Goal: Find specific fact: Locate a discrete piece of known information

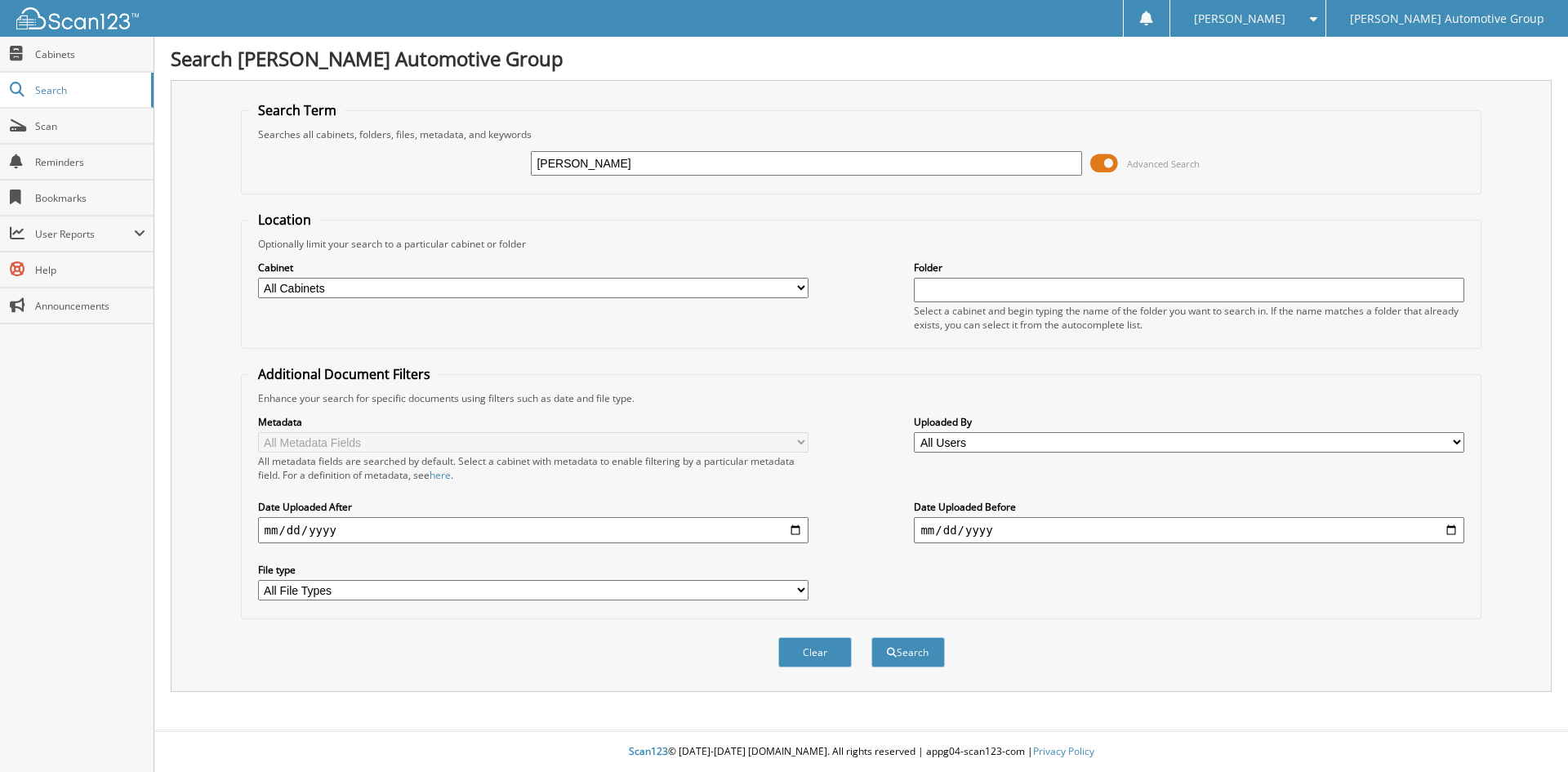
type input "[PERSON_NAME]"
click at [872, 637] on button "Search" at bounding box center [909, 652] width 73 height 30
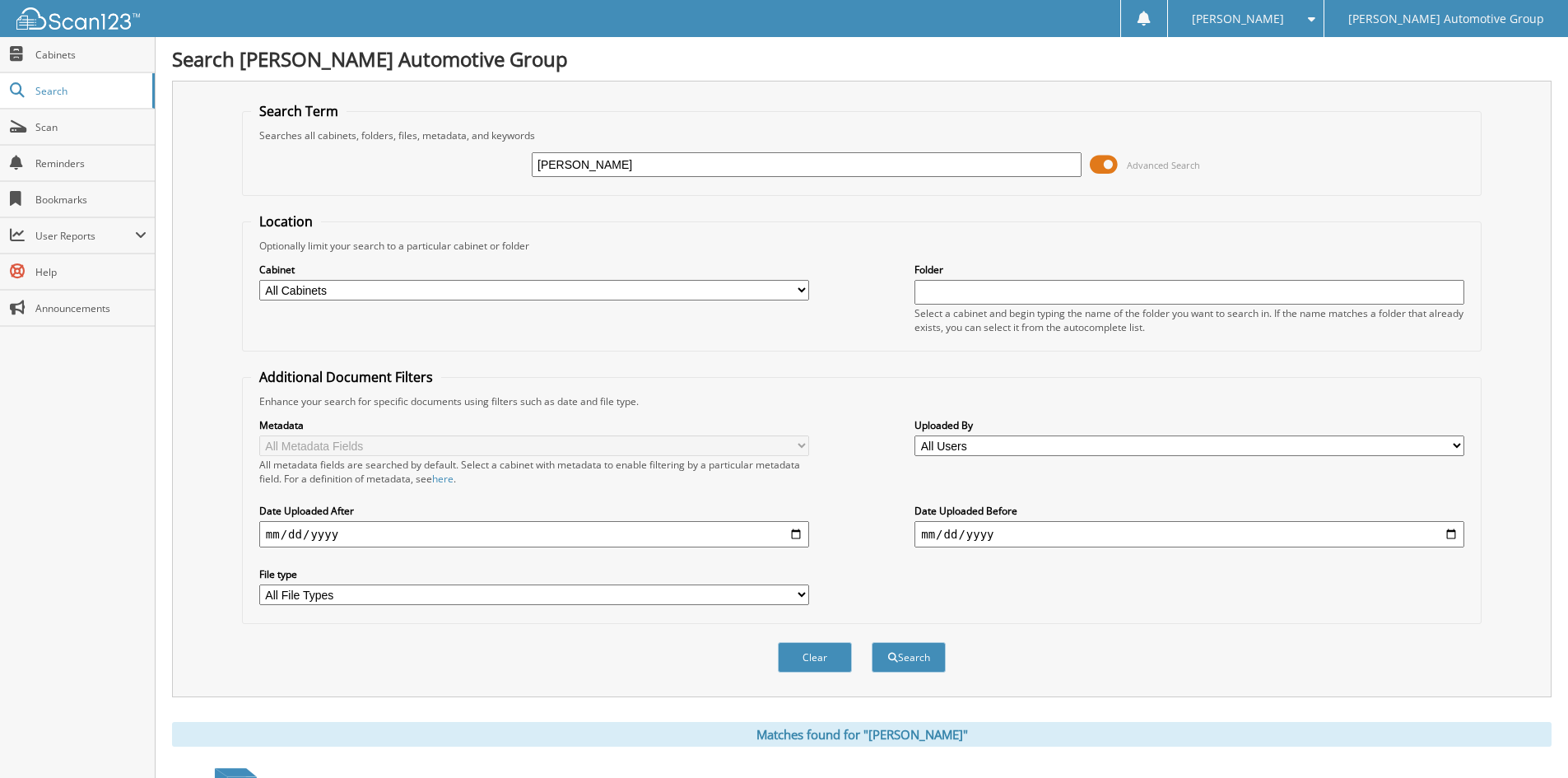
click at [615, 165] on input "[PERSON_NAME]" at bounding box center [806, 164] width 550 height 24
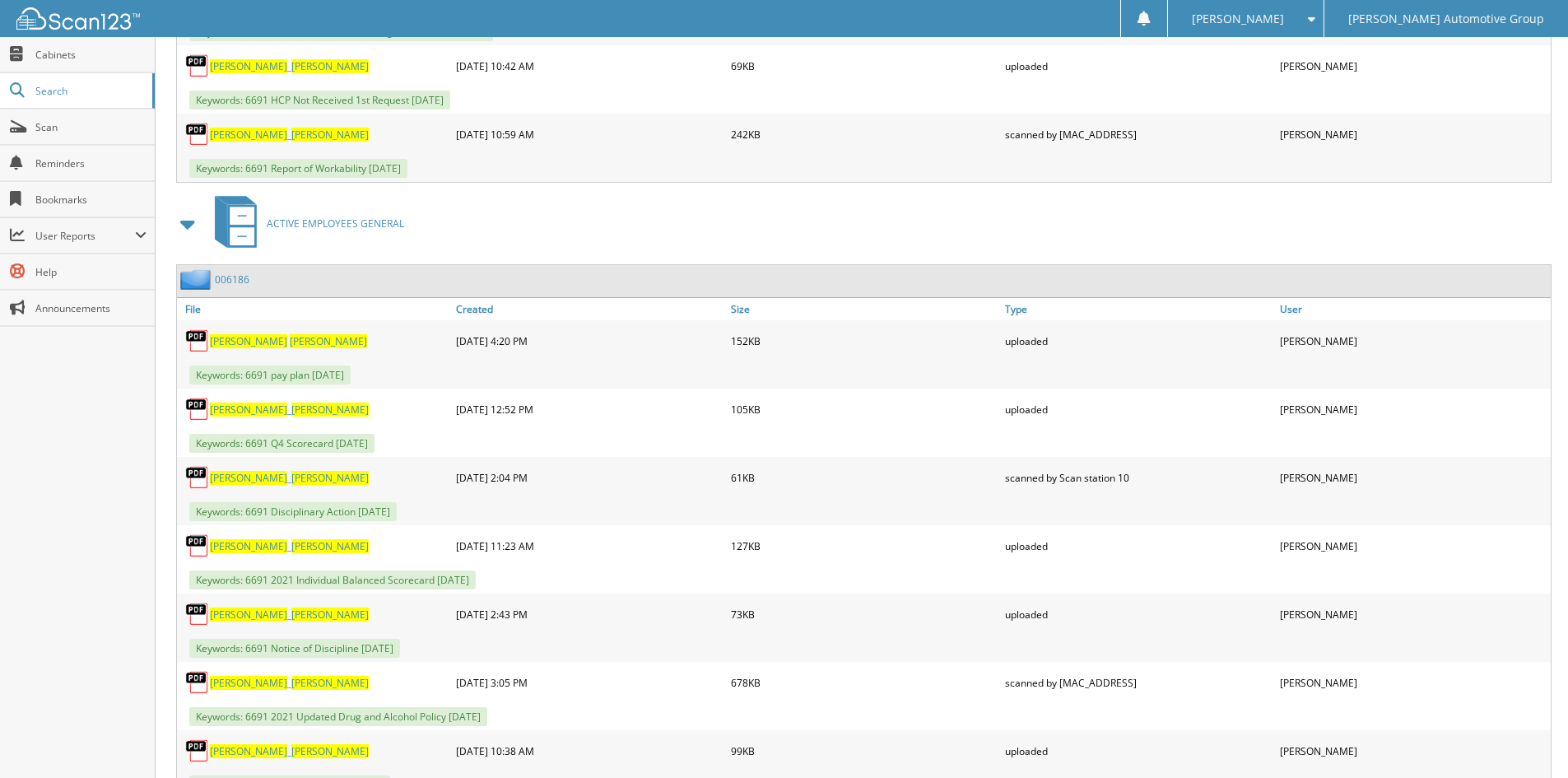
scroll to position [2071, 0]
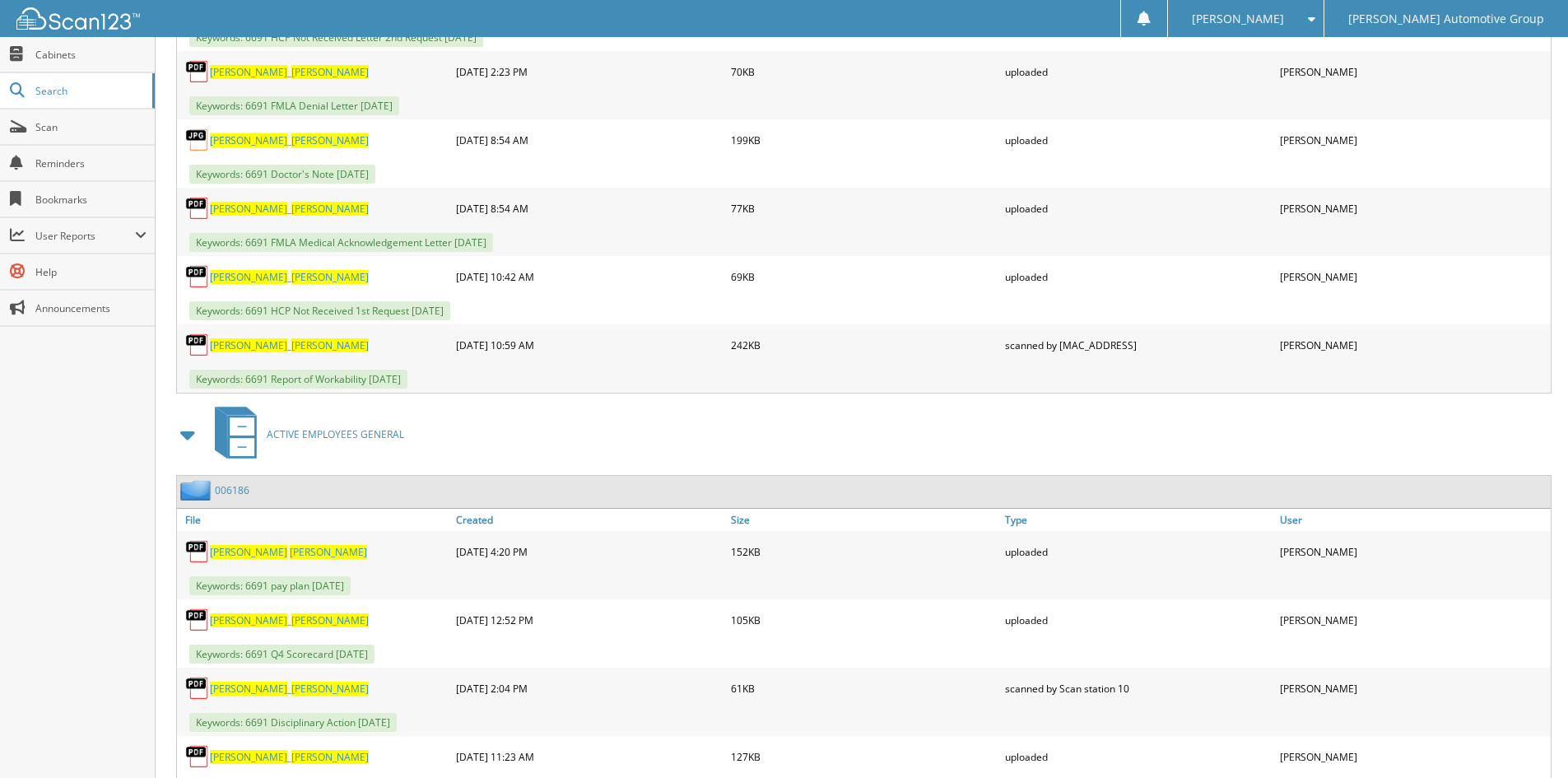
click at [238, 489] on link "006186" at bounding box center [232, 490] width 34 height 14
